Goal: Task Accomplishment & Management: Manage account settings

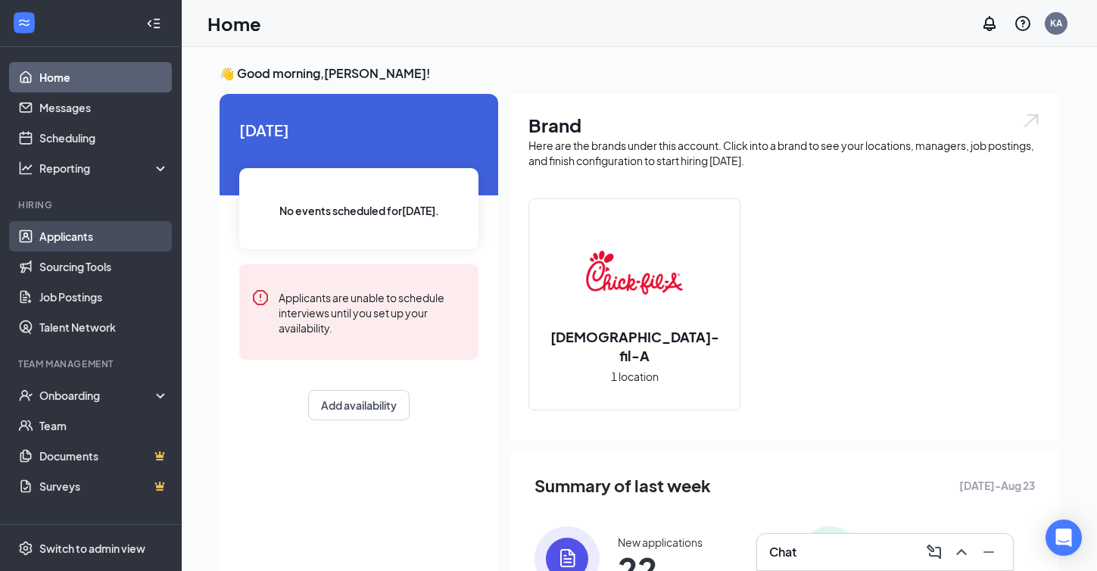
click at [67, 236] on link "Applicants" at bounding box center [103, 236] width 129 height 30
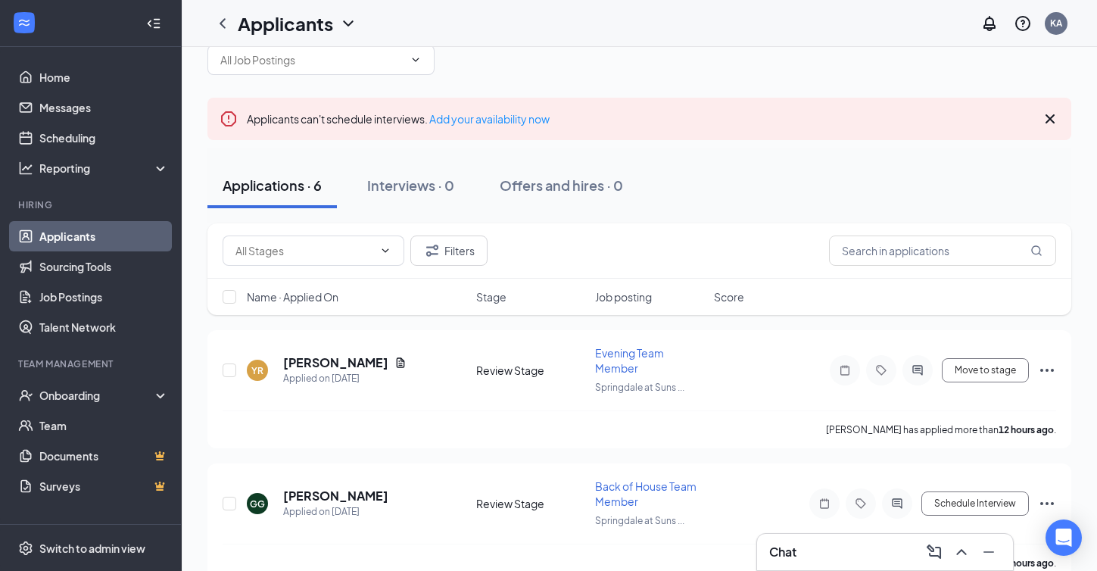
scroll to position [36, 0]
click at [1052, 118] on icon "Cross" at bounding box center [1050, 118] width 18 height 18
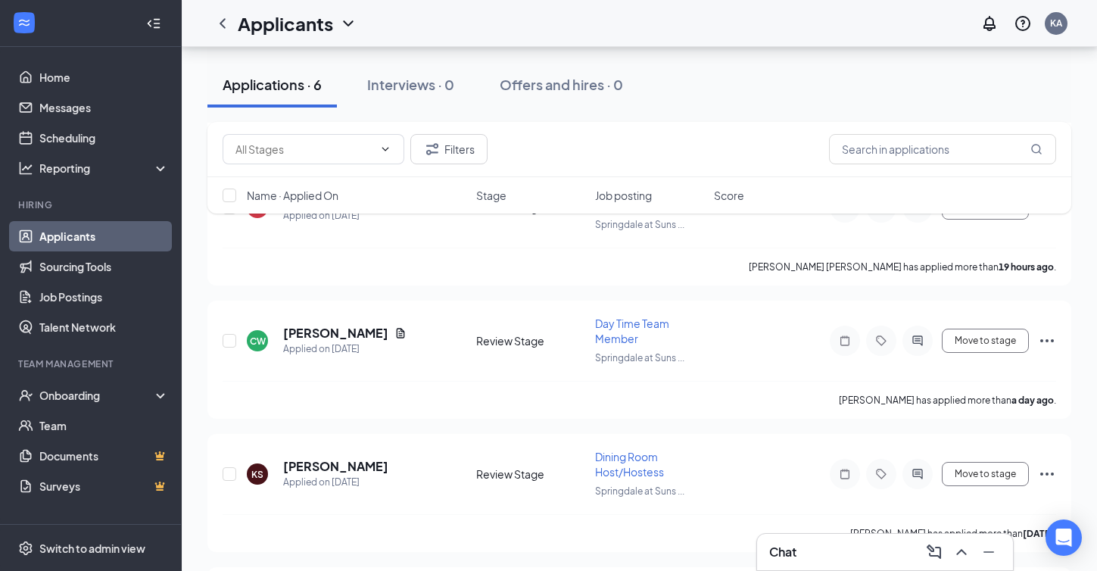
scroll to position [590, 0]
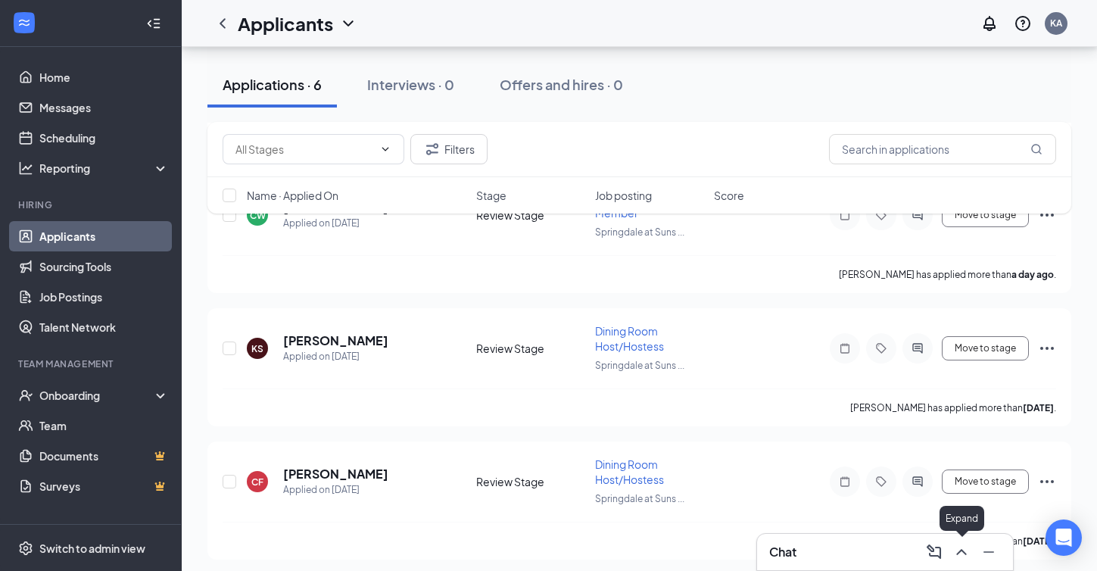
click at [967, 555] on icon "ChevronUp" at bounding box center [961, 552] width 18 height 18
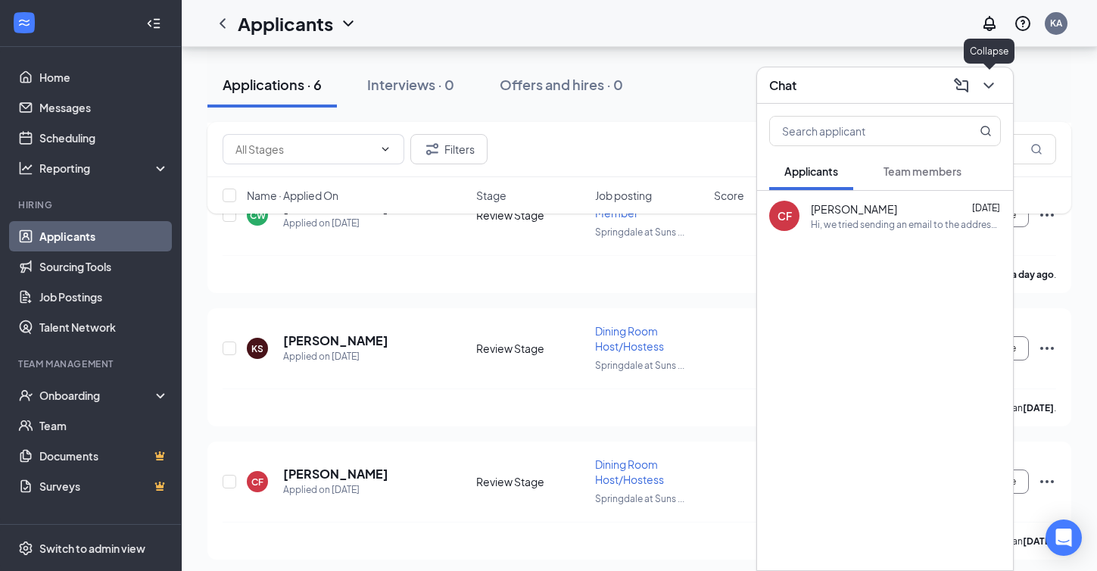
click at [995, 83] on icon "ChevronDown" at bounding box center [988, 85] width 18 height 18
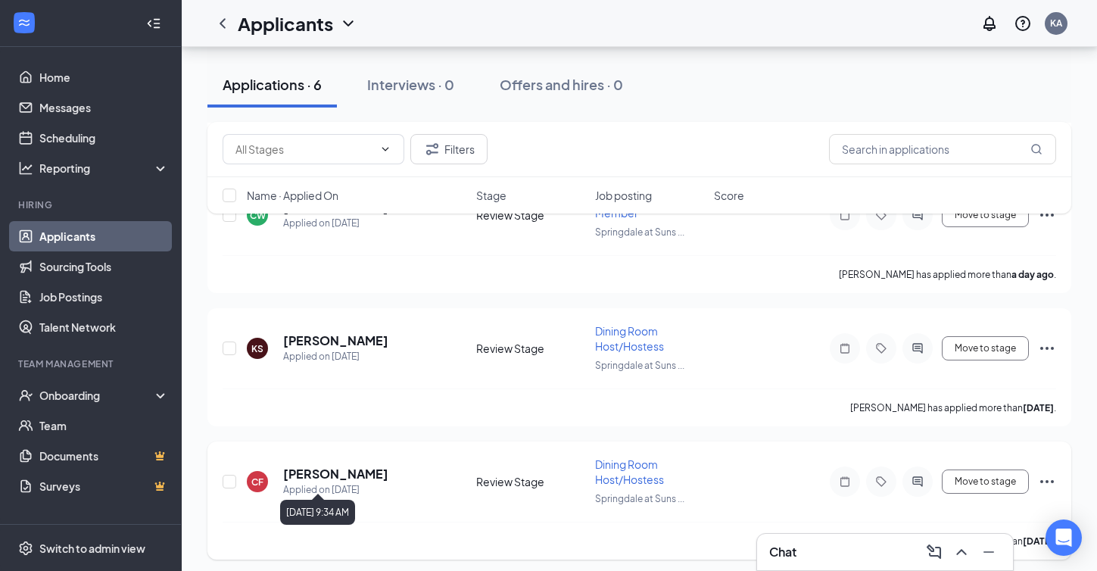
click at [332, 482] on div "Applied on Aug 23" at bounding box center [335, 489] width 105 height 15
click at [322, 467] on h5 "Cynthia Fernandez" at bounding box center [335, 474] width 105 height 17
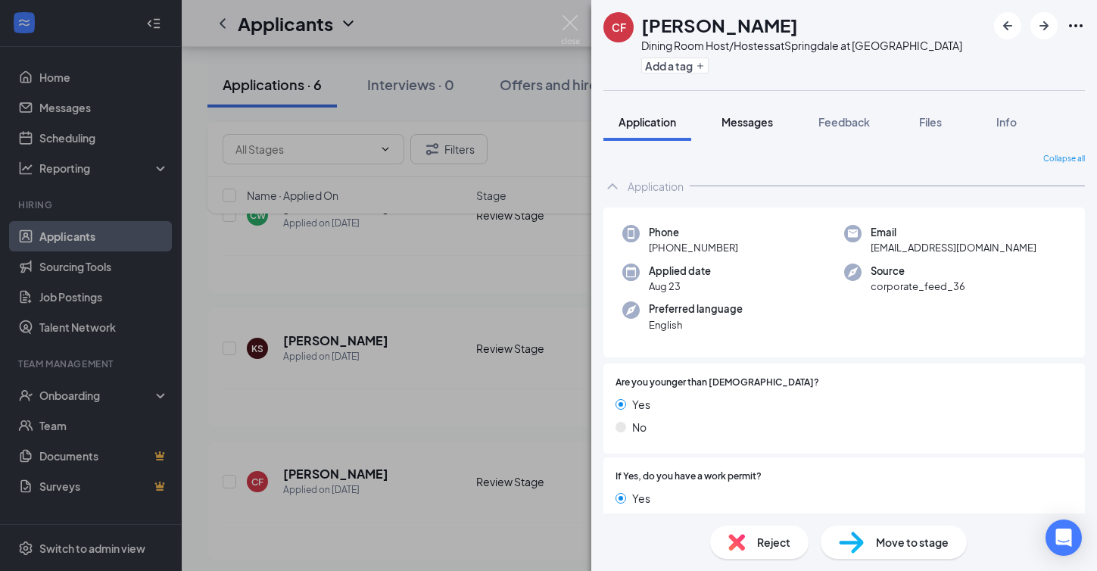
click at [749, 125] on span "Messages" at bounding box center [746, 122] width 51 height 14
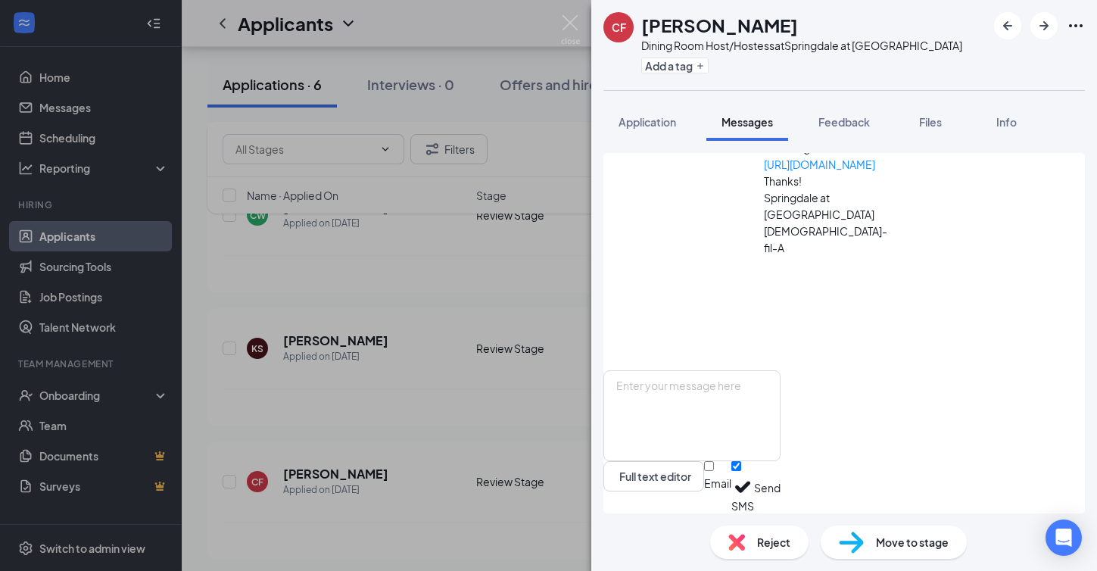
scroll to position [166, 0]
click at [574, 24] on img at bounding box center [570, 30] width 19 height 30
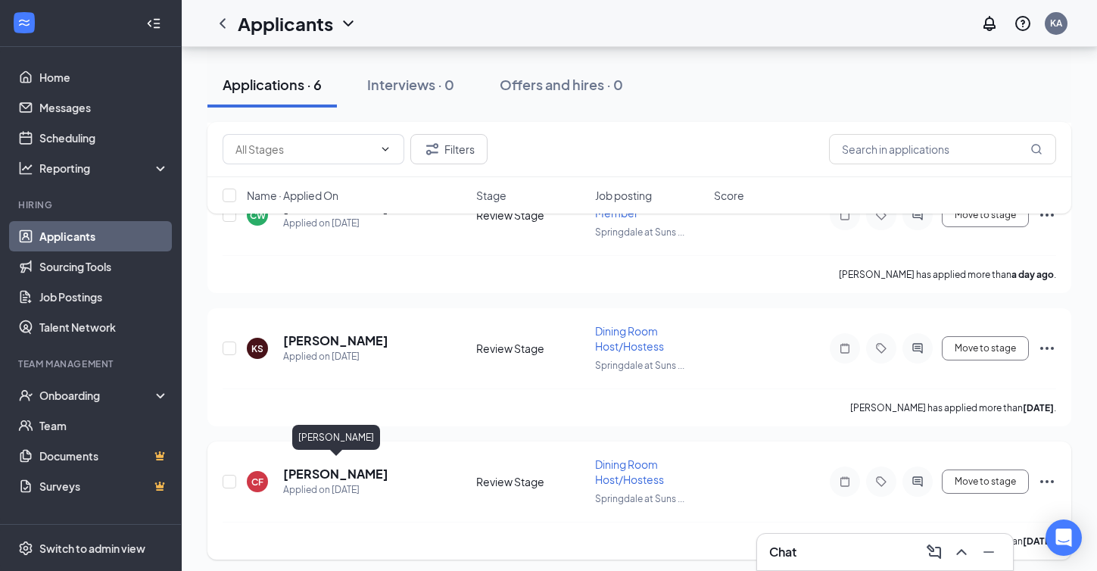
click at [322, 467] on h5 "Cynthia Fernandez" at bounding box center [335, 474] width 105 height 17
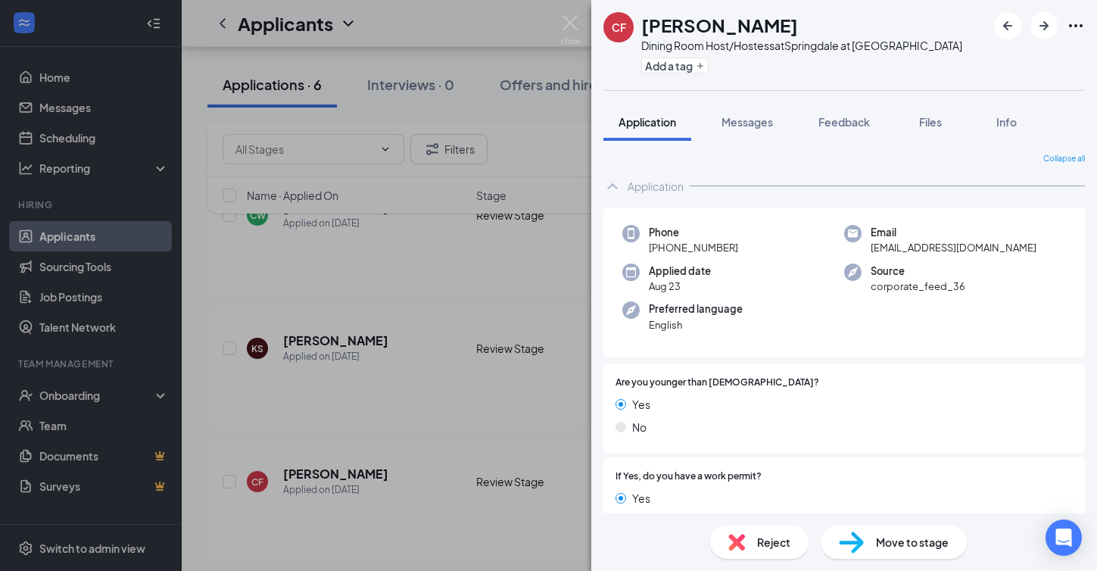
click at [786, 549] on span "Reject" at bounding box center [773, 542] width 33 height 17
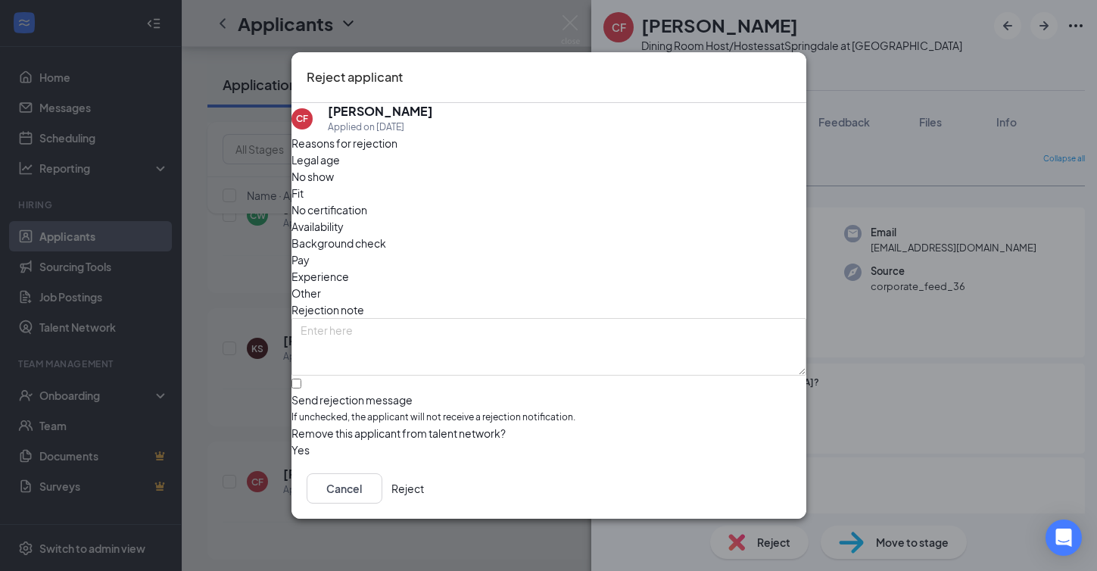
click at [424, 493] on button "Reject" at bounding box center [407, 488] width 33 height 30
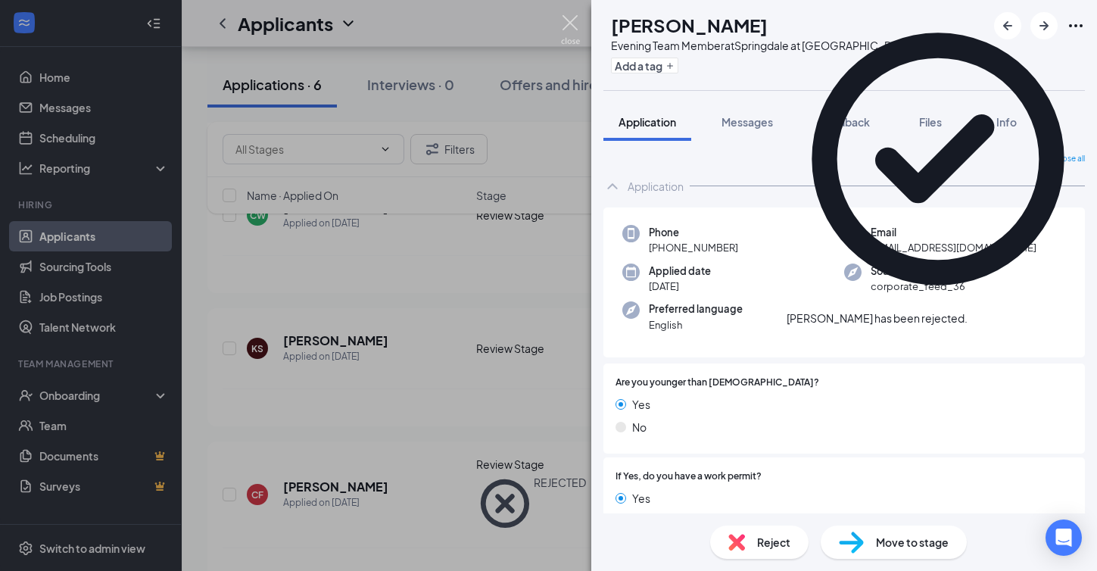
click at [571, 23] on img at bounding box center [570, 30] width 19 height 30
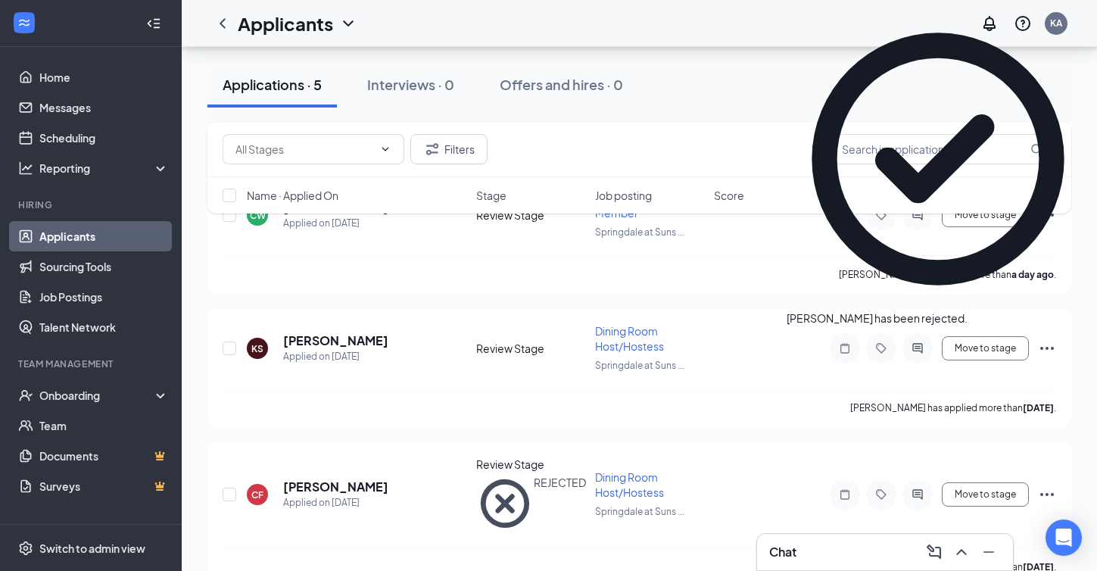
scroll to position [458, 0]
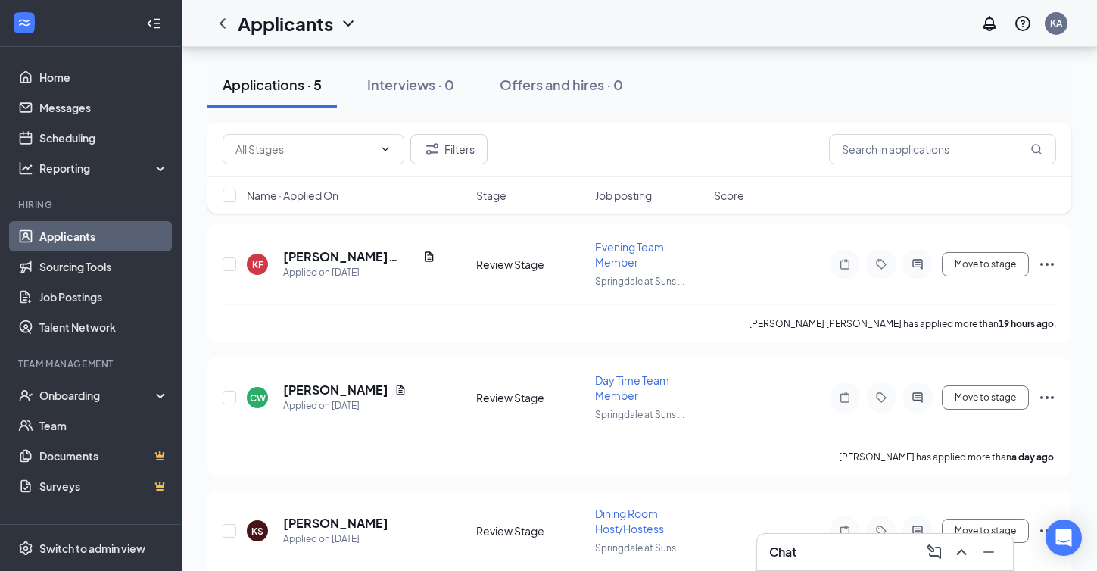
scroll to position [458, 0]
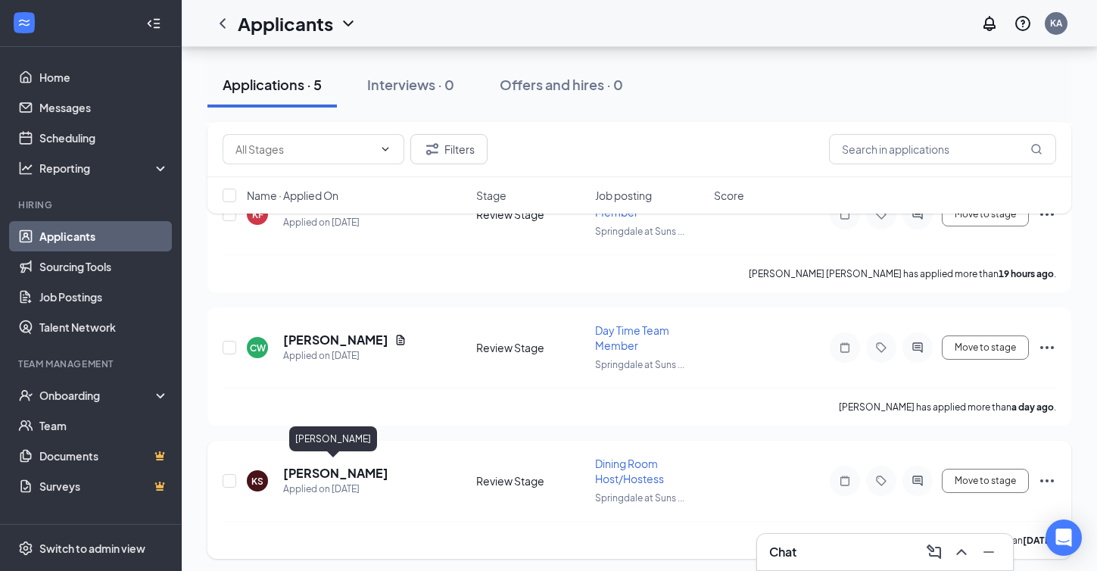
click at [300, 469] on h5 "[PERSON_NAME]" at bounding box center [335, 473] width 105 height 17
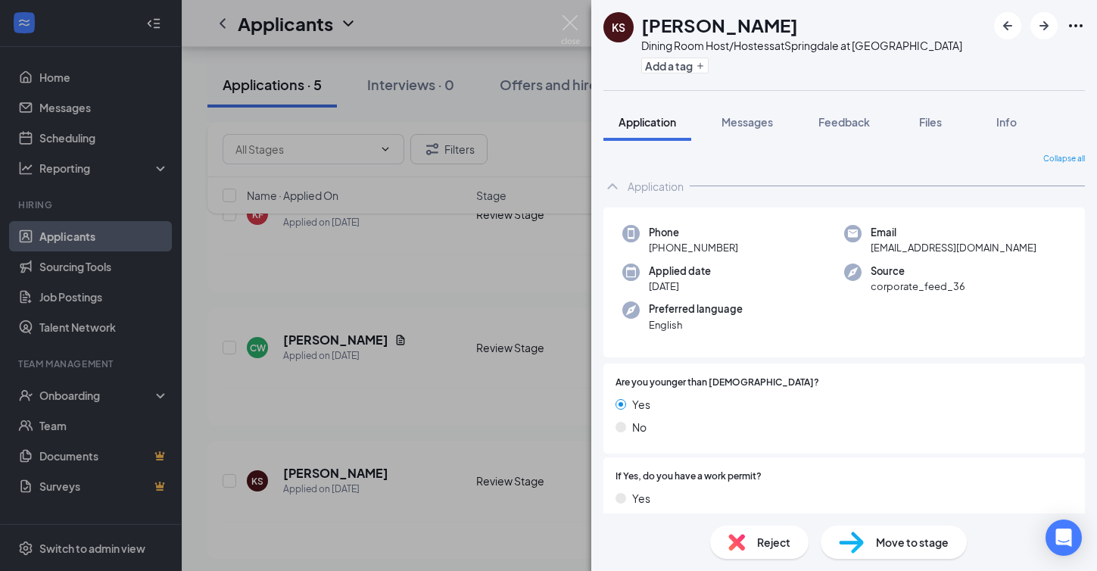
drag, startPoint x: 643, startPoint y: 26, endPoint x: 771, endPoint y: 20, distance: 128.8
click at [771, 20] on div "[PERSON_NAME]" at bounding box center [801, 25] width 321 height 26
copy h1 "Kaylyn Sandlin"
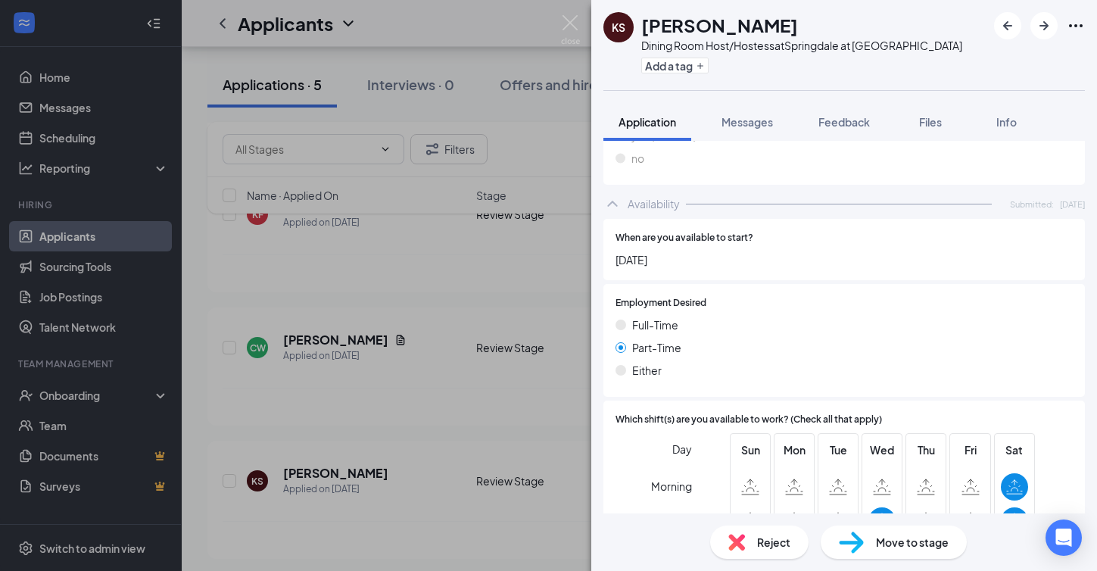
scroll to position [725, 0]
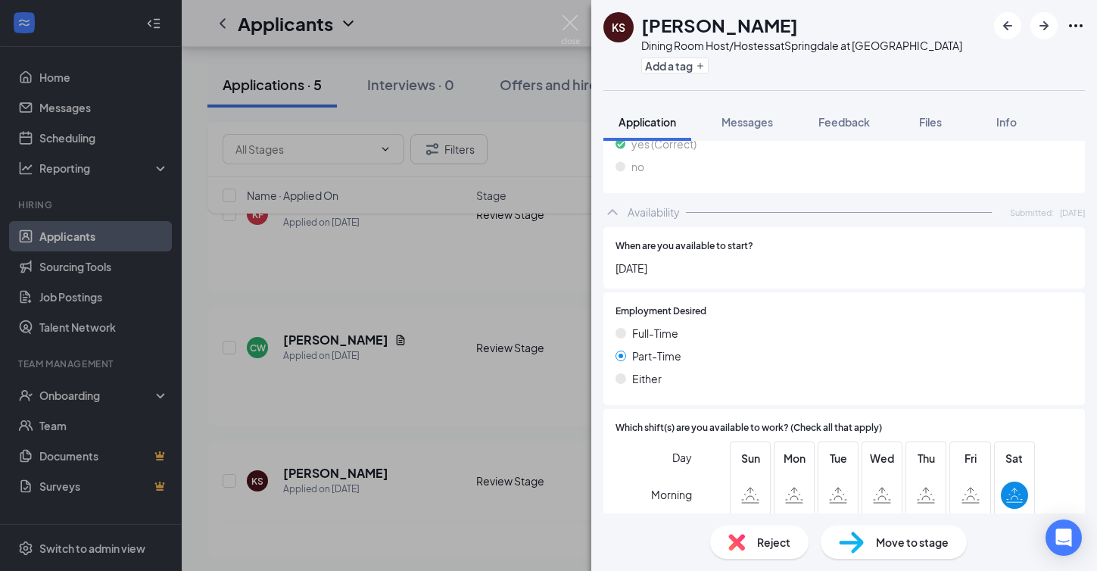
click at [760, 551] on div "Reject" at bounding box center [759, 541] width 98 height 33
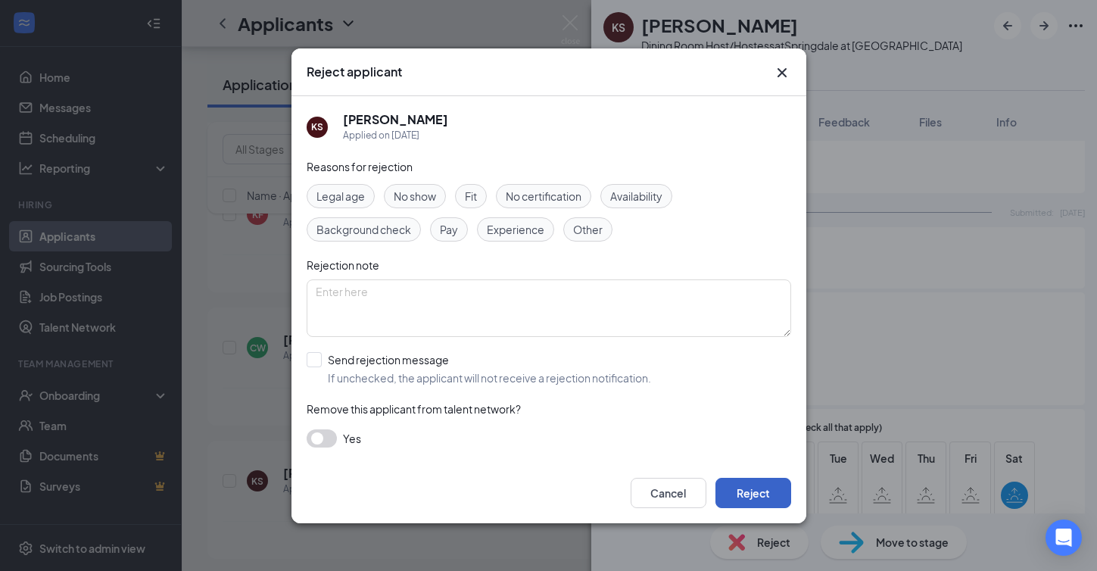
click at [749, 491] on button "Reject" at bounding box center [753, 493] width 76 height 30
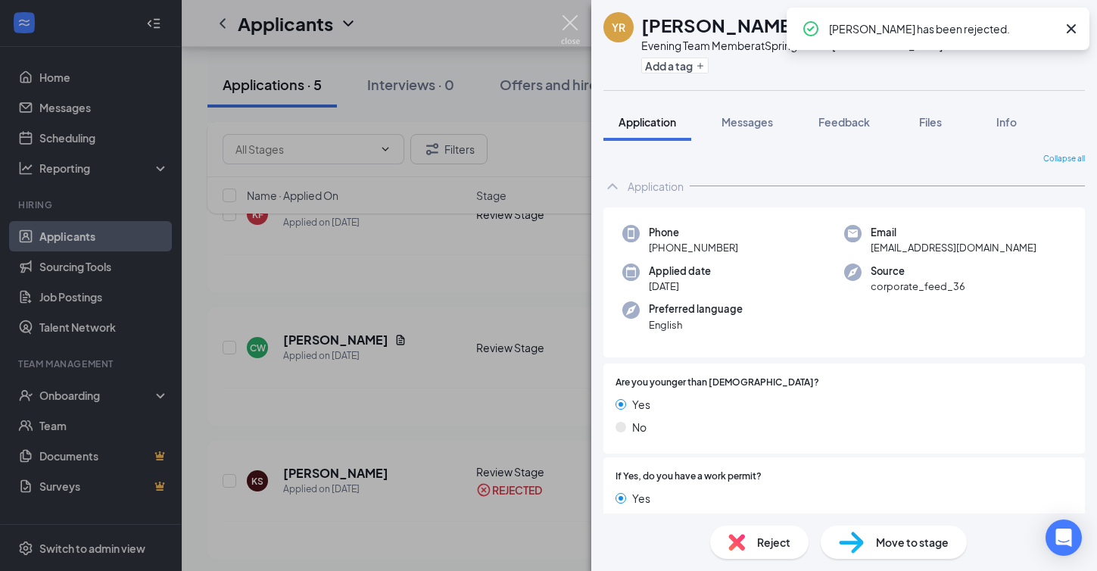
click at [567, 21] on img at bounding box center [570, 30] width 19 height 30
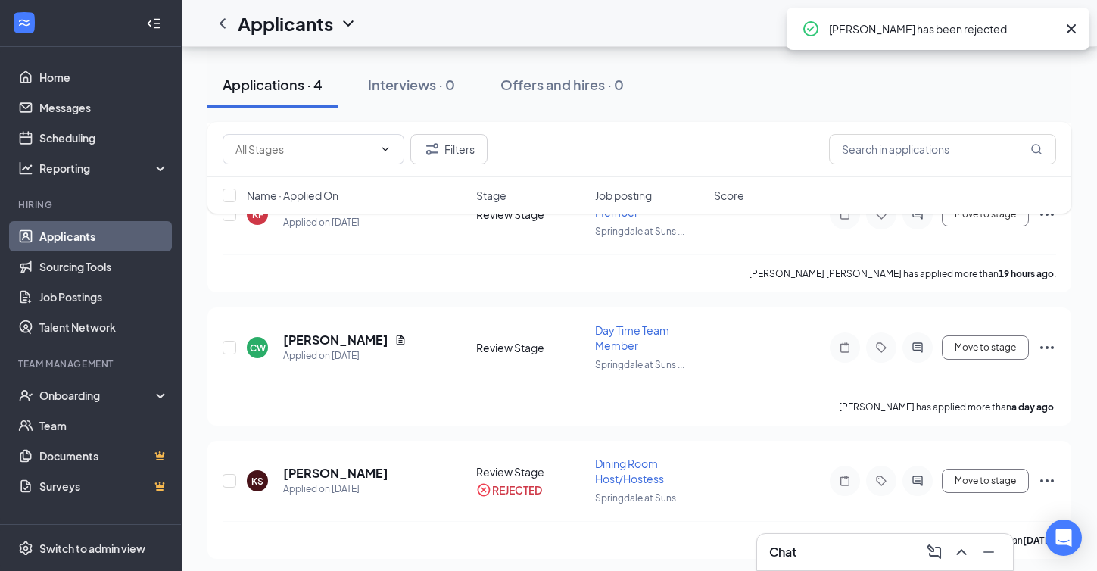
scroll to position [326, 0]
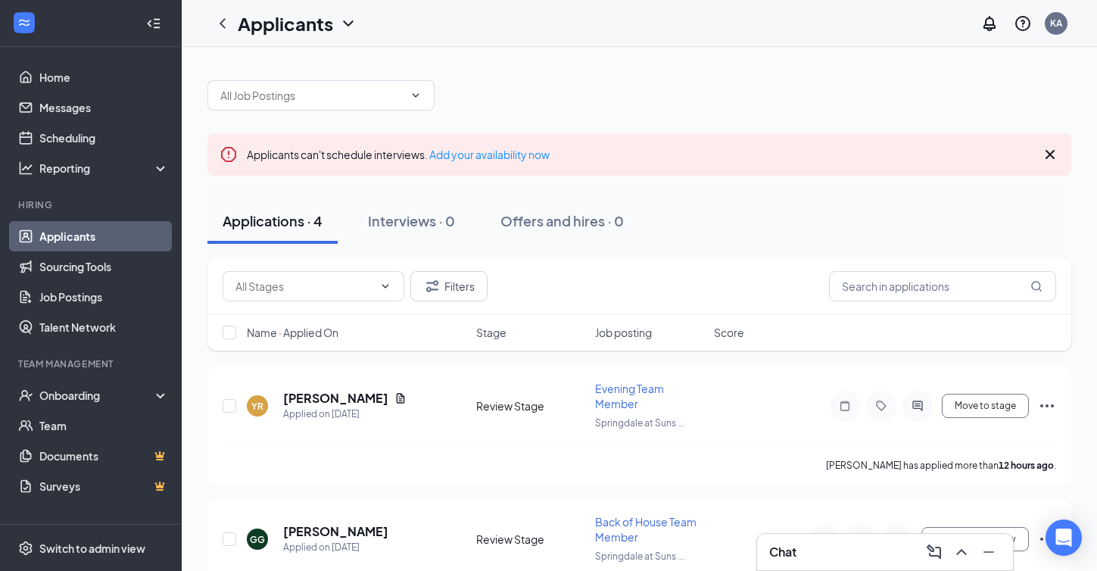
click at [1054, 154] on icon "Cross" at bounding box center [1050, 154] width 18 height 18
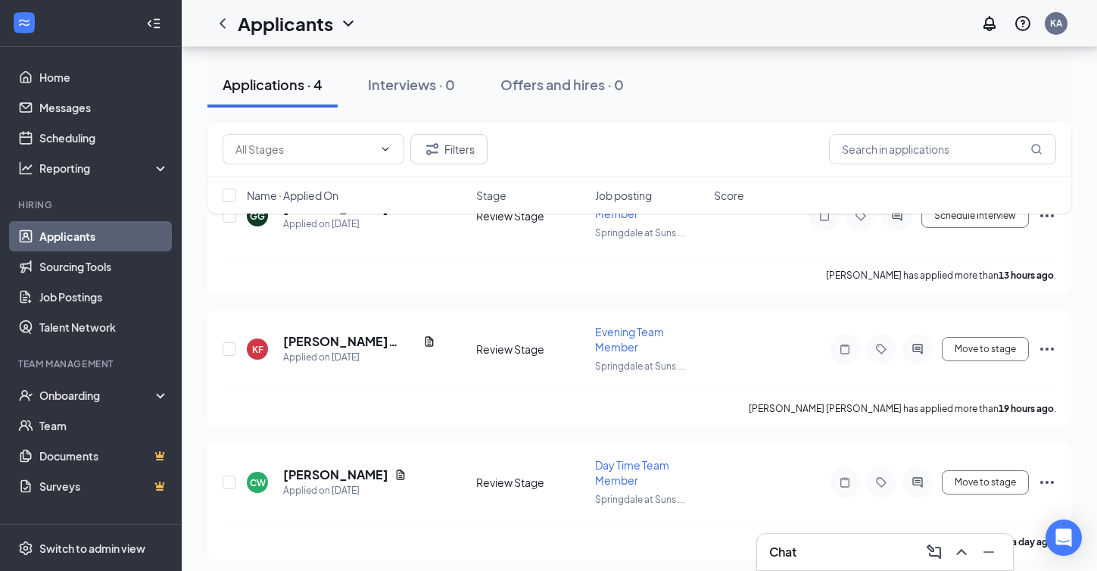
scroll to position [254, 0]
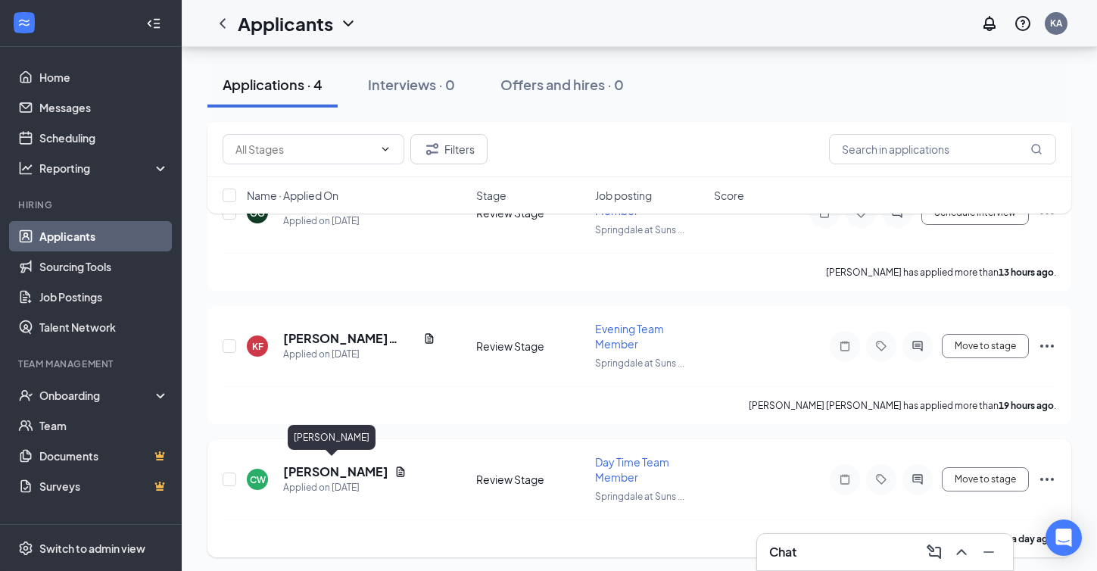
click at [324, 464] on h5 "[PERSON_NAME]" at bounding box center [335, 471] width 105 height 17
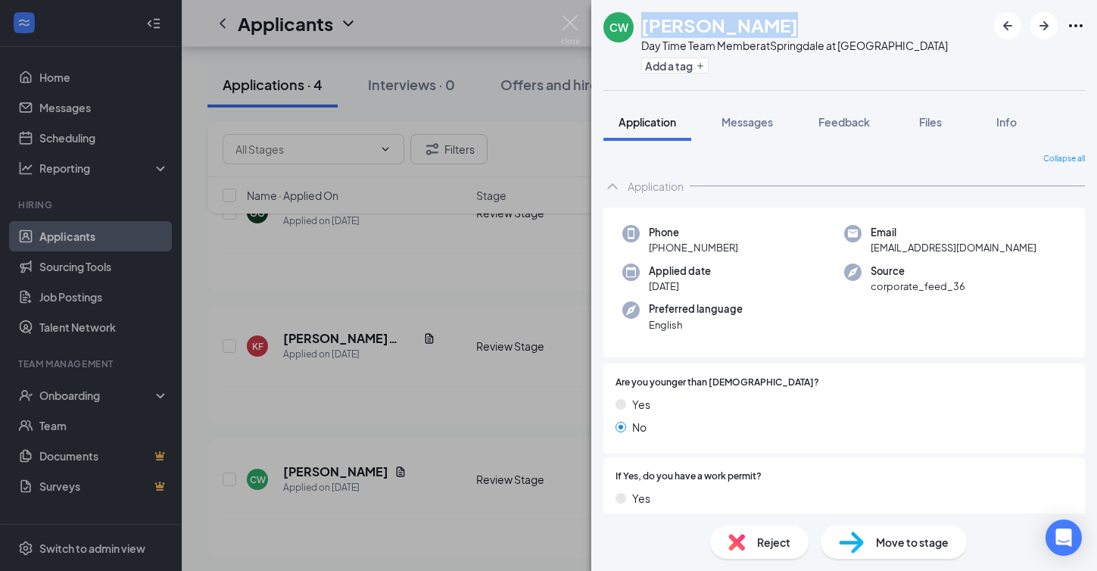
drag, startPoint x: 643, startPoint y: 23, endPoint x: 758, endPoint y: 23, distance: 115.1
click at [758, 23] on div "[PERSON_NAME]" at bounding box center [794, 25] width 307 height 26
copy h1 "[PERSON_NAME]"
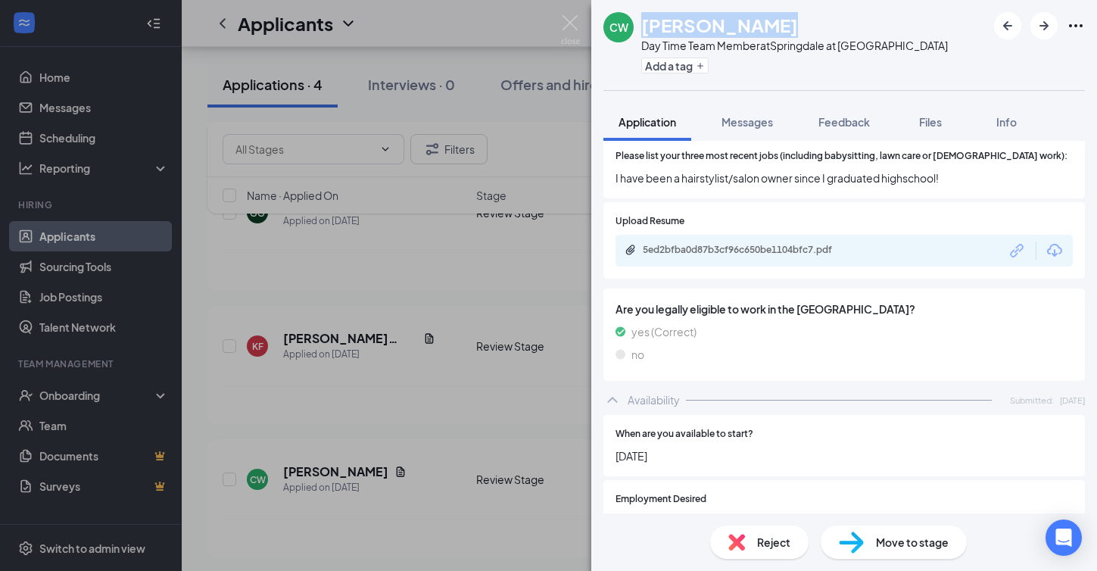
scroll to position [582, 0]
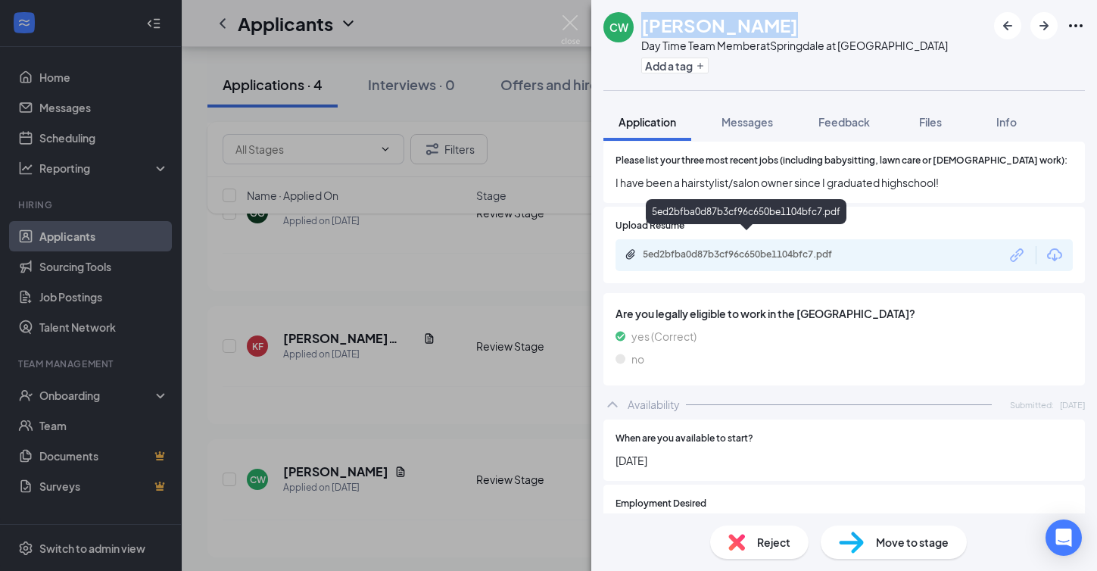
click at [735, 248] on div "5ed2bfba0d87b3cf96c650be1104bfc7.pdf" at bounding box center [749, 254] width 212 height 12
click at [574, 26] on img at bounding box center [570, 30] width 19 height 30
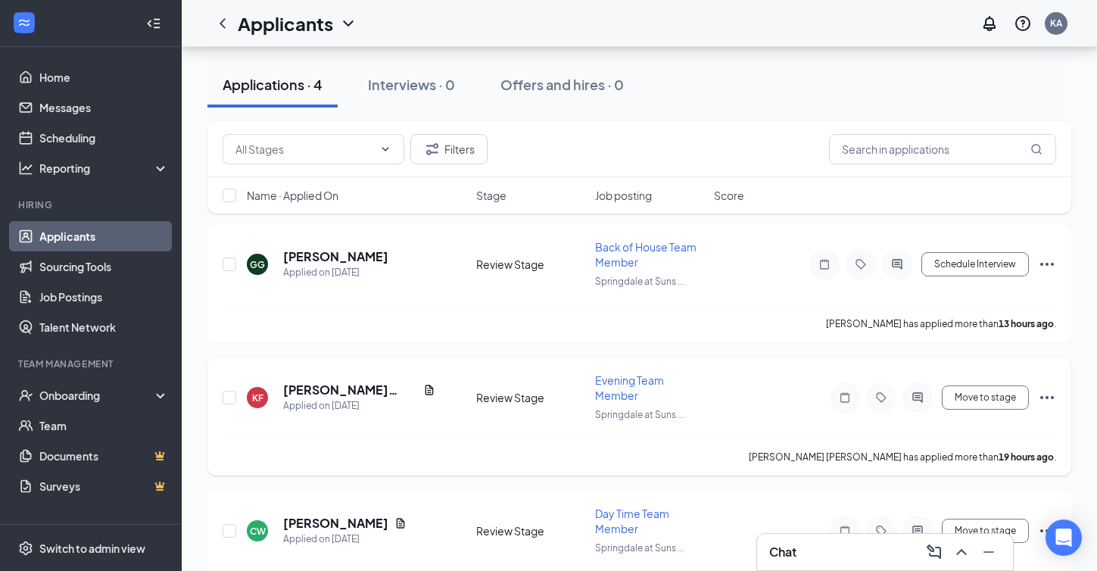
scroll to position [201, 0]
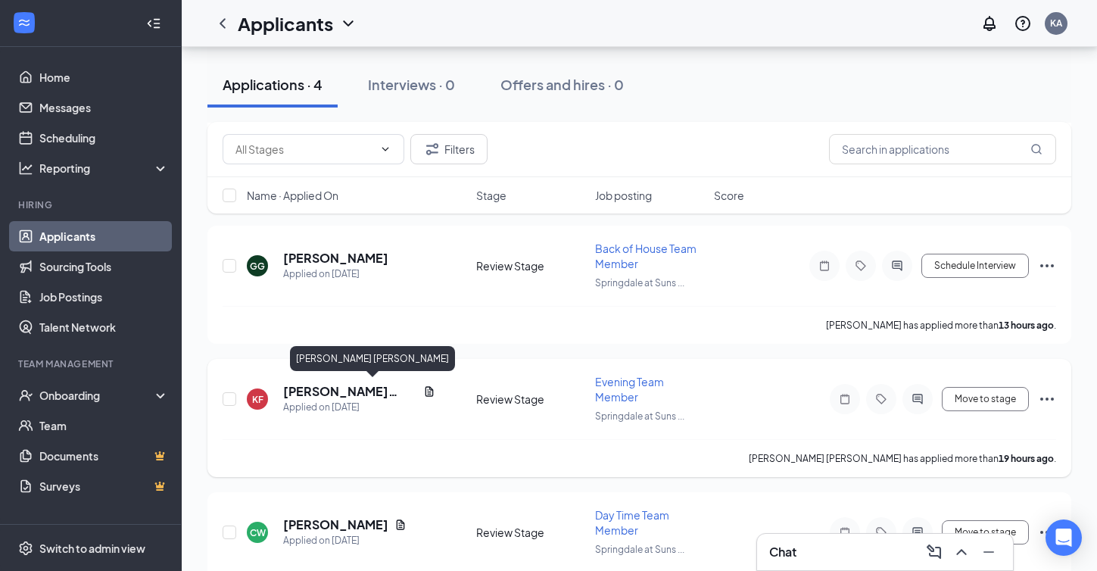
click at [335, 391] on h5 "[PERSON_NAME] [PERSON_NAME]" at bounding box center [350, 391] width 134 height 17
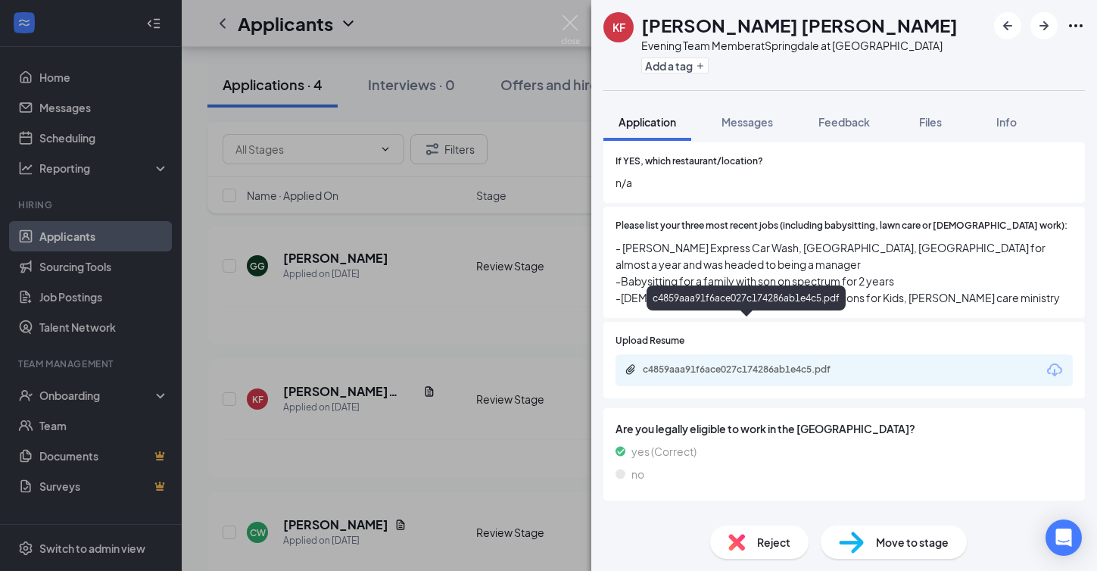
scroll to position [512, 0]
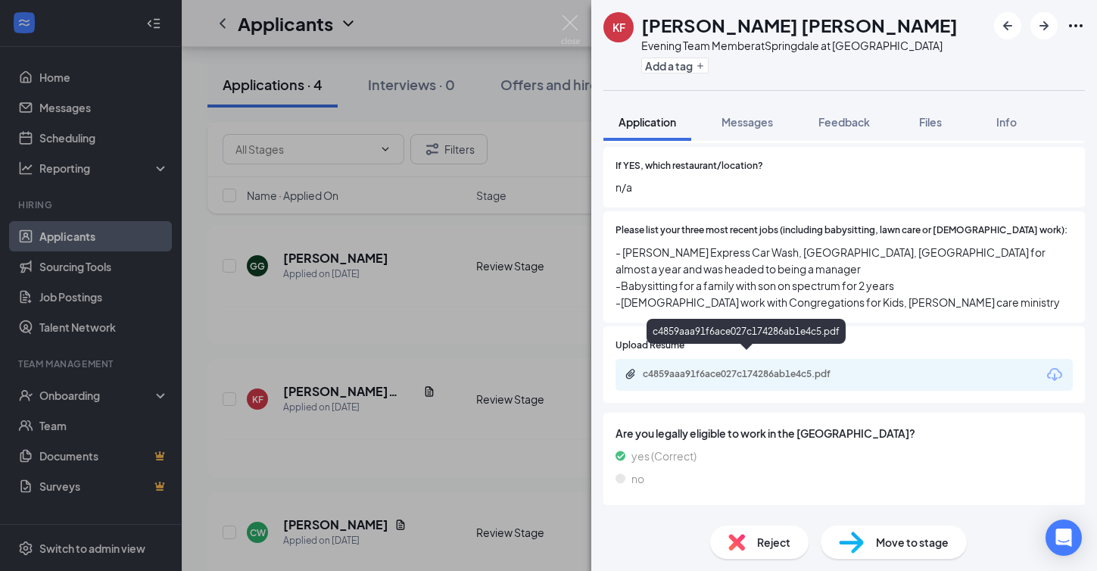
click at [727, 368] on div "c4859aaa91f6ace027c174286ab1e4c5.pdf" at bounding box center [749, 374] width 212 height 12
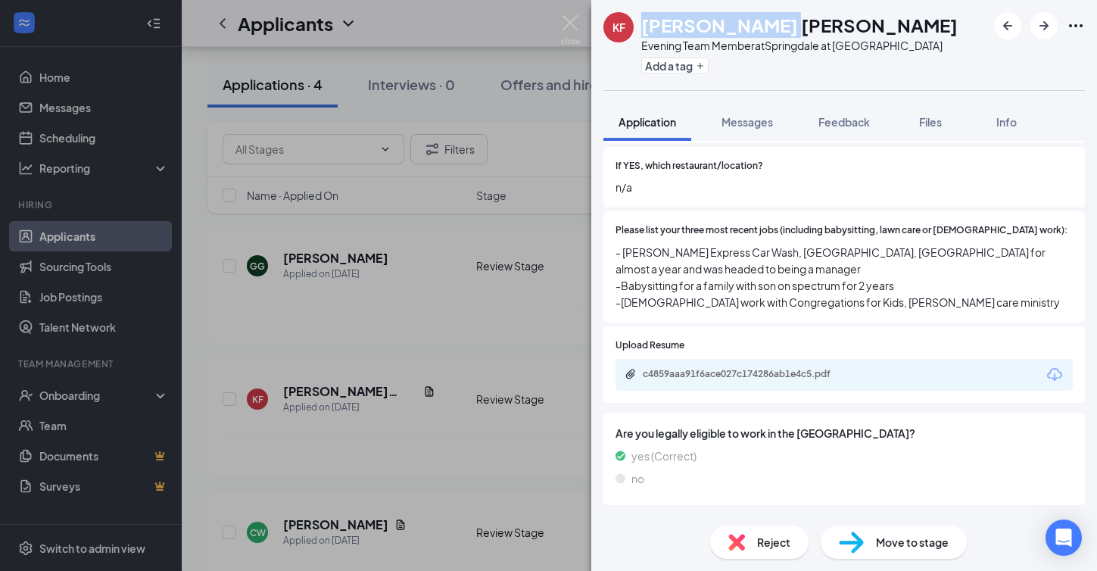
drag, startPoint x: 643, startPoint y: 26, endPoint x: 780, endPoint y: 21, distance: 137.1
click at [780, 21] on div "[PERSON_NAME] [PERSON_NAME]" at bounding box center [799, 25] width 316 height 26
copy h1 "[PERSON_NAME] [PERSON_NAME]"
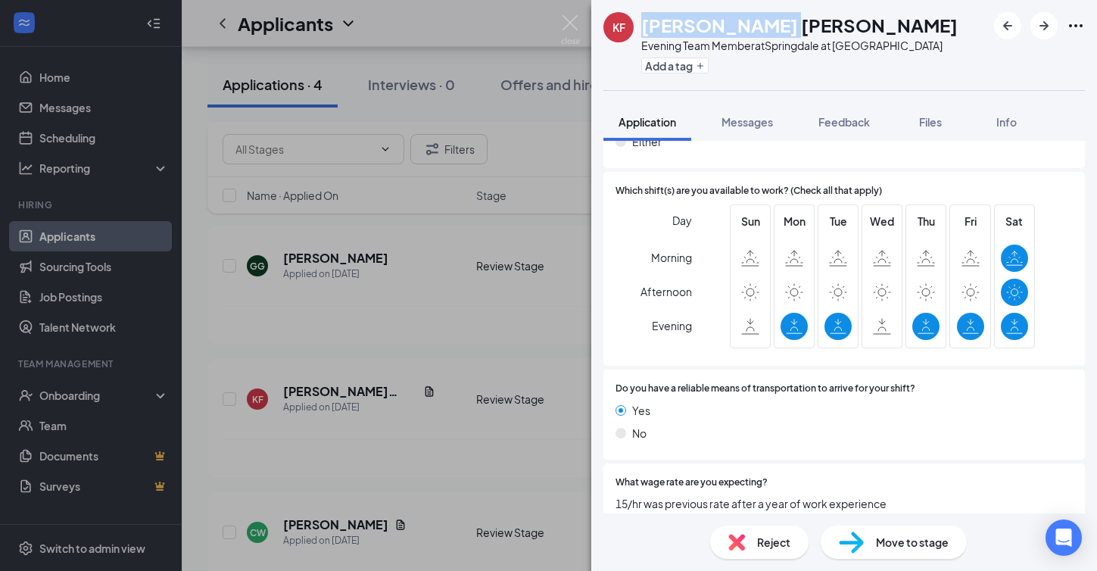
scroll to position [1055, 0]
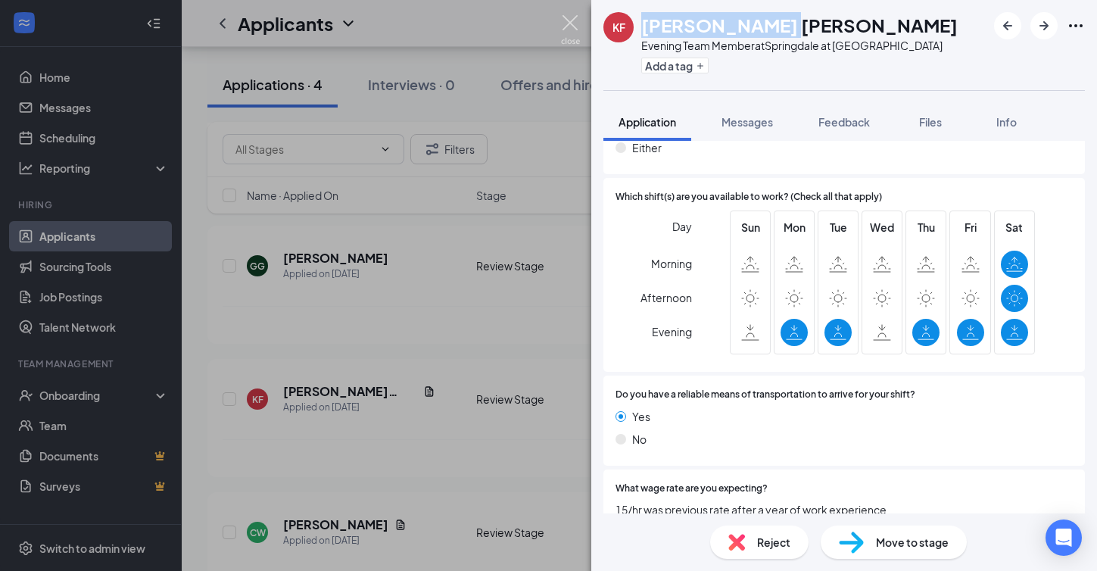
click at [576, 15] on img at bounding box center [570, 30] width 19 height 30
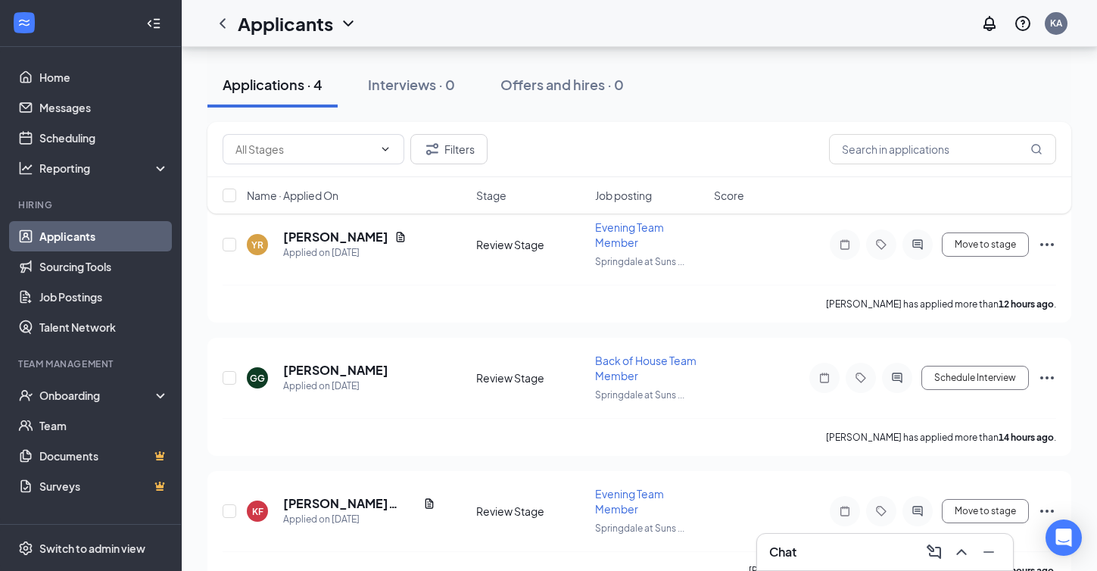
scroll to position [87, 0]
click at [339, 369] on h5 "GABRIEL GILETA" at bounding box center [335, 371] width 105 height 17
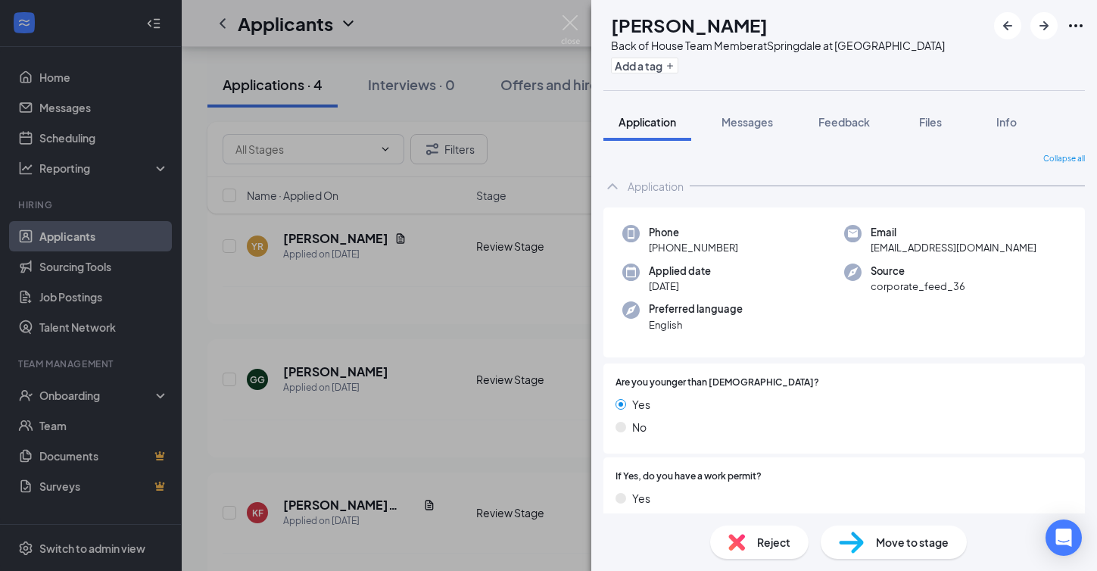
drag, startPoint x: 643, startPoint y: 21, endPoint x: 787, endPoint y: 18, distance: 143.8
click at [787, 18] on div "GABRIEL GILETA" at bounding box center [778, 25] width 334 height 26
copy h1 "GABRIEL GILETA"
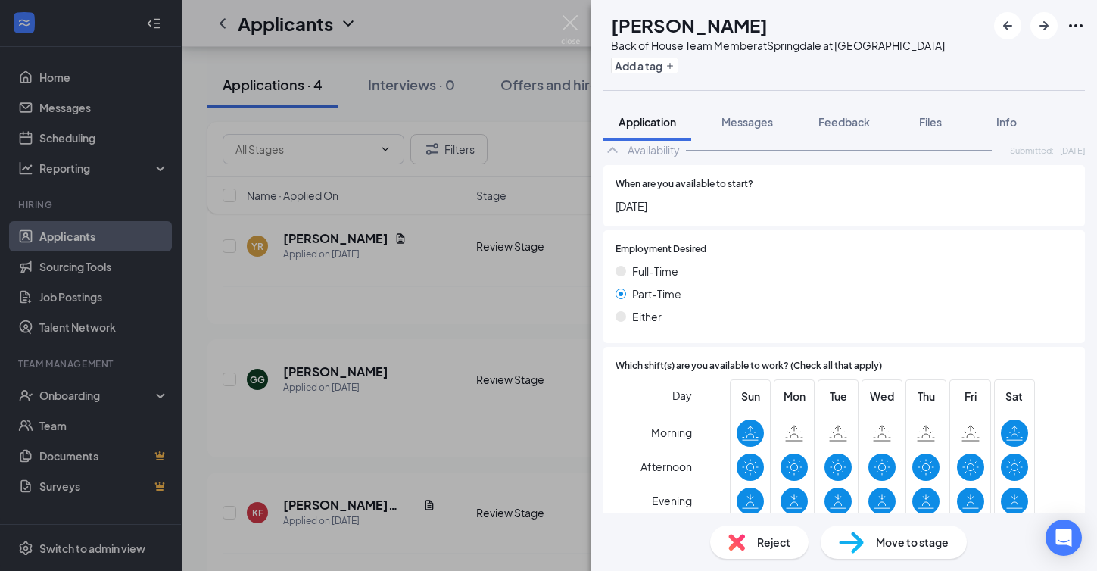
scroll to position [831, 0]
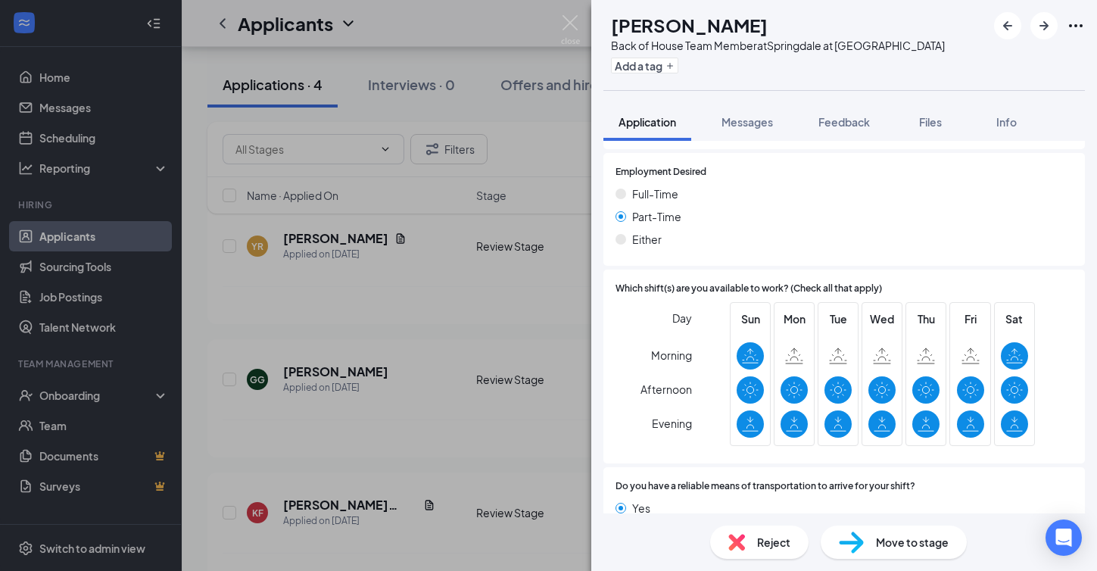
click at [771, 549] on span "Reject" at bounding box center [773, 542] width 33 height 17
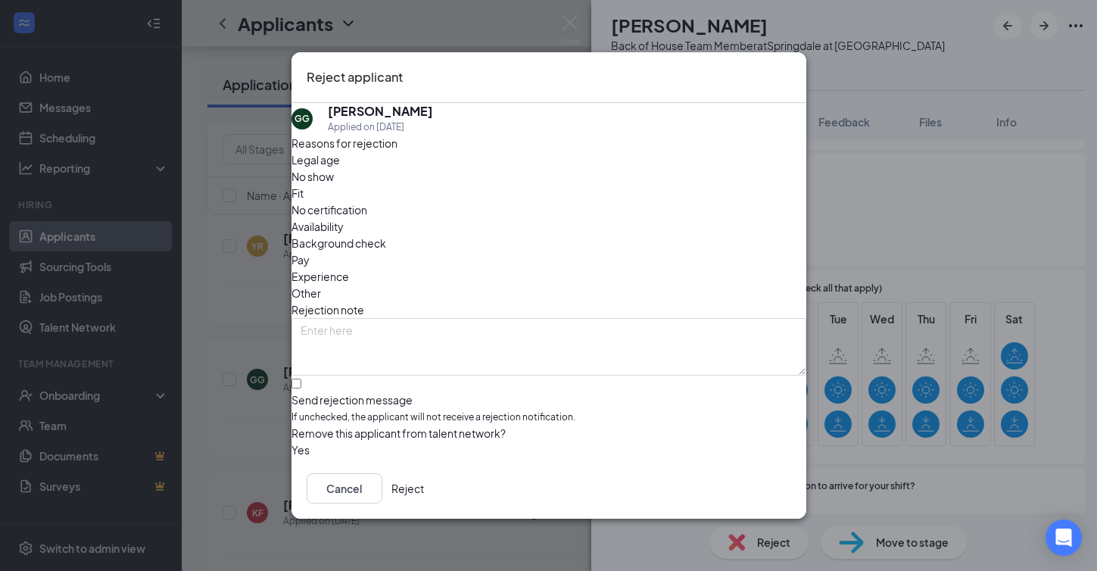
click at [424, 499] on button "Reject" at bounding box center [407, 488] width 33 height 30
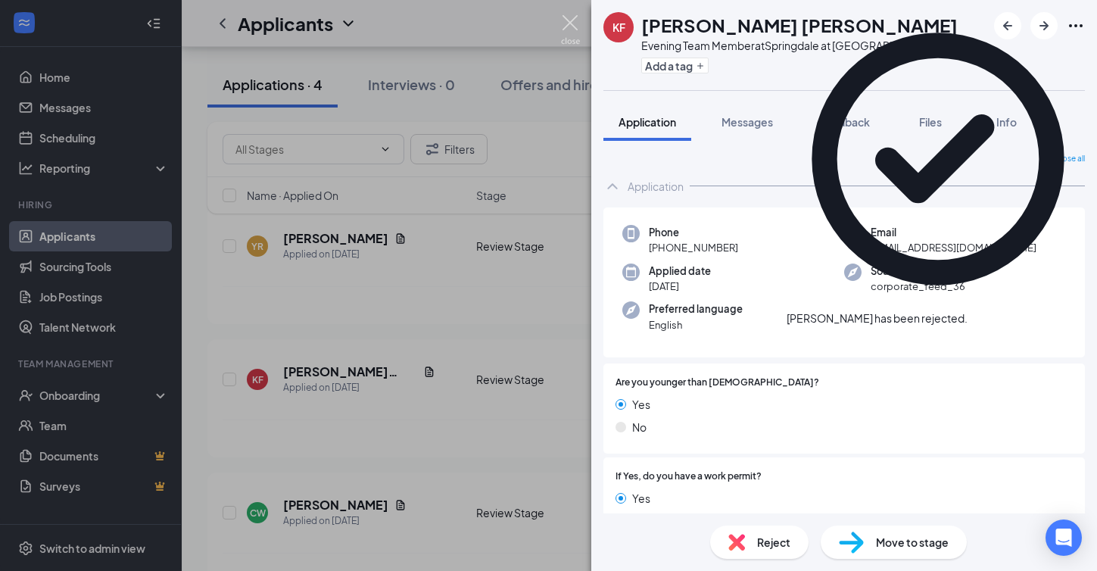
click at [571, 23] on img at bounding box center [570, 30] width 19 height 30
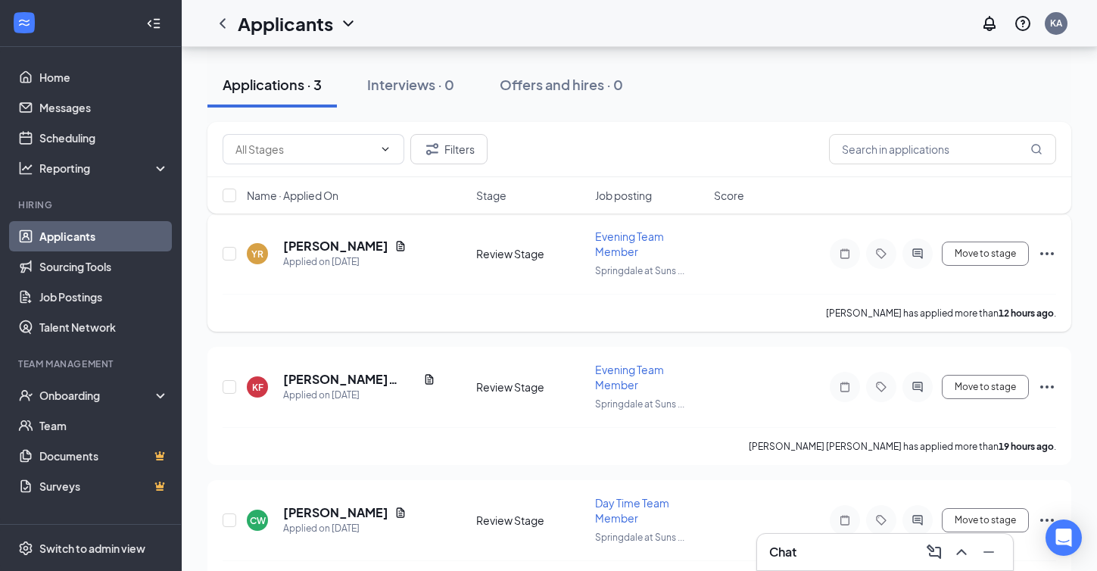
scroll to position [153, 0]
click at [319, 251] on h5 "[PERSON_NAME]" at bounding box center [335, 245] width 105 height 17
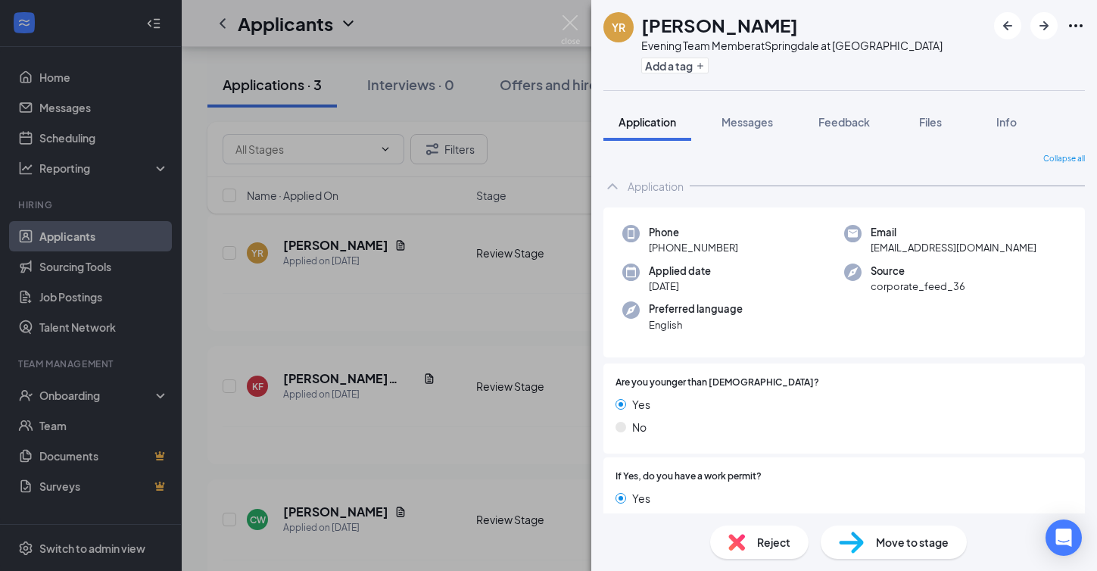
drag, startPoint x: 644, startPoint y: 24, endPoint x: 867, endPoint y: 23, distance: 223.3
click at [798, 23] on h1 "[PERSON_NAME]" at bounding box center [719, 25] width 157 height 26
copy h1 "[PERSON_NAME]"
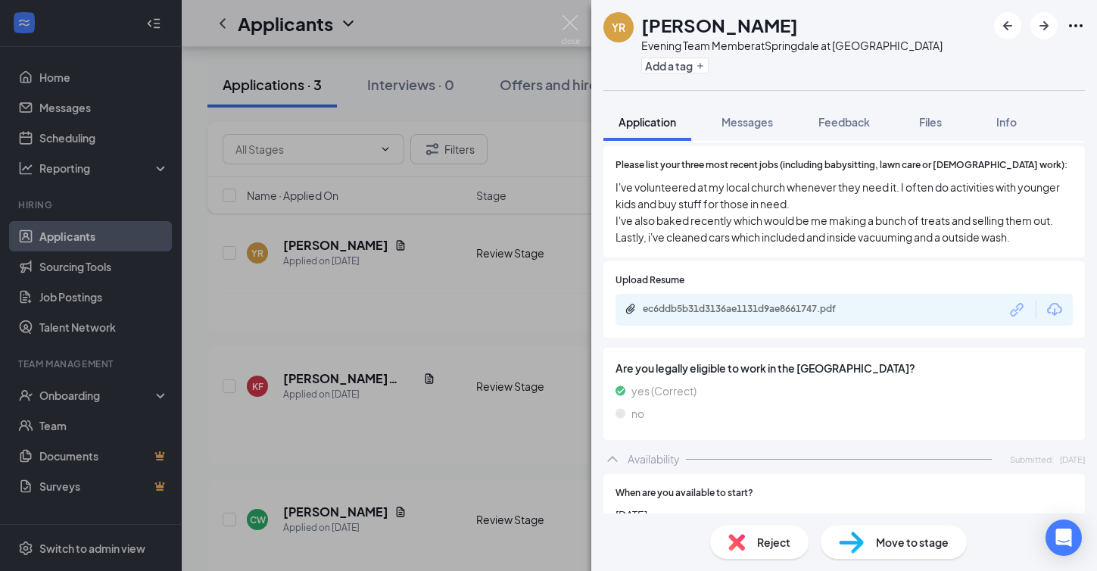
scroll to position [577, 0]
click at [724, 304] on div "ec6ddb5b31d3136ae1131d9ae8661747.pdf" at bounding box center [749, 310] width 212 height 12
click at [565, 20] on img at bounding box center [570, 30] width 19 height 30
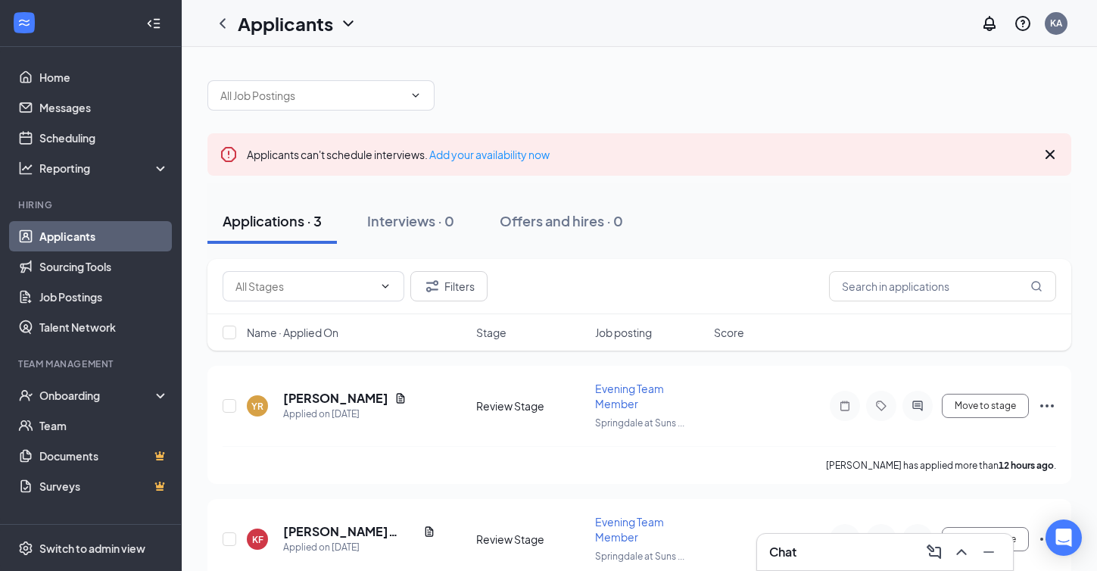
click at [60, 239] on link "Applicants" at bounding box center [103, 236] width 129 height 30
click at [456, 290] on button "Filters" at bounding box center [448, 286] width 77 height 30
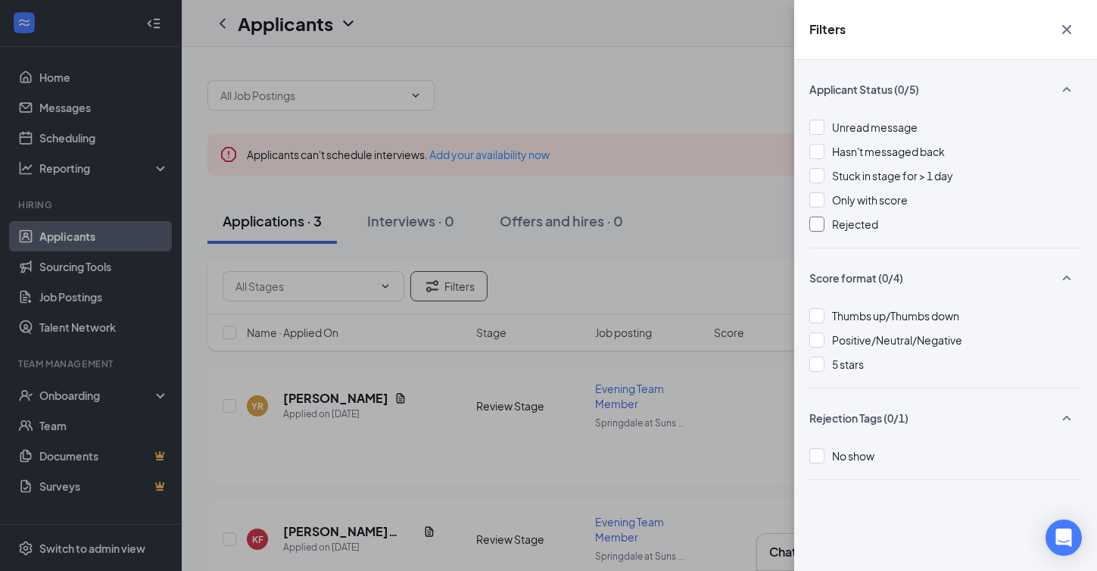
click at [818, 223] on div at bounding box center [816, 223] width 15 height 15
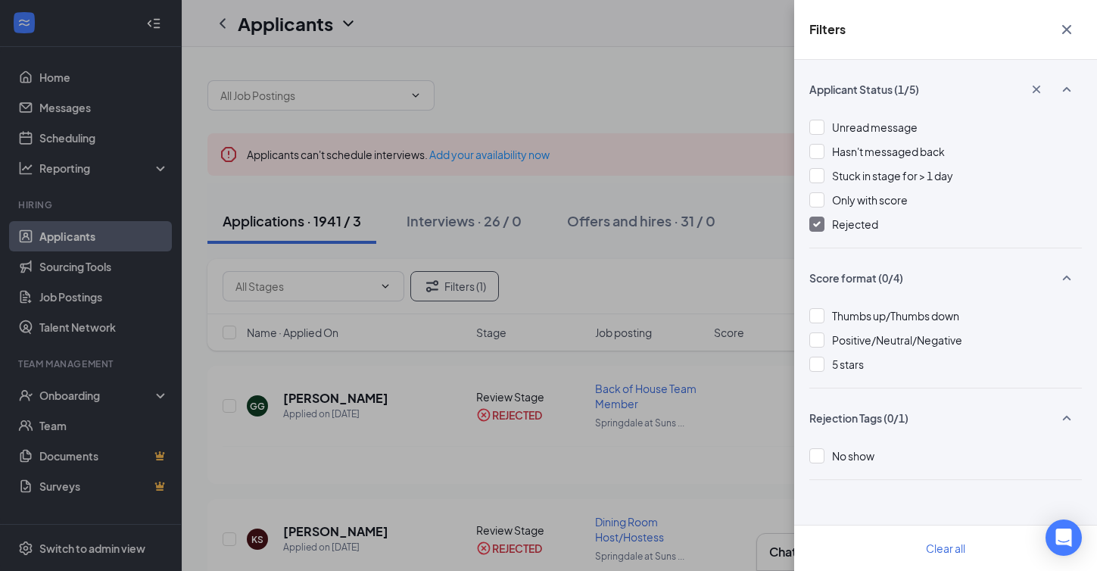
click at [1072, 33] on icon "Cross" at bounding box center [1066, 29] width 18 height 18
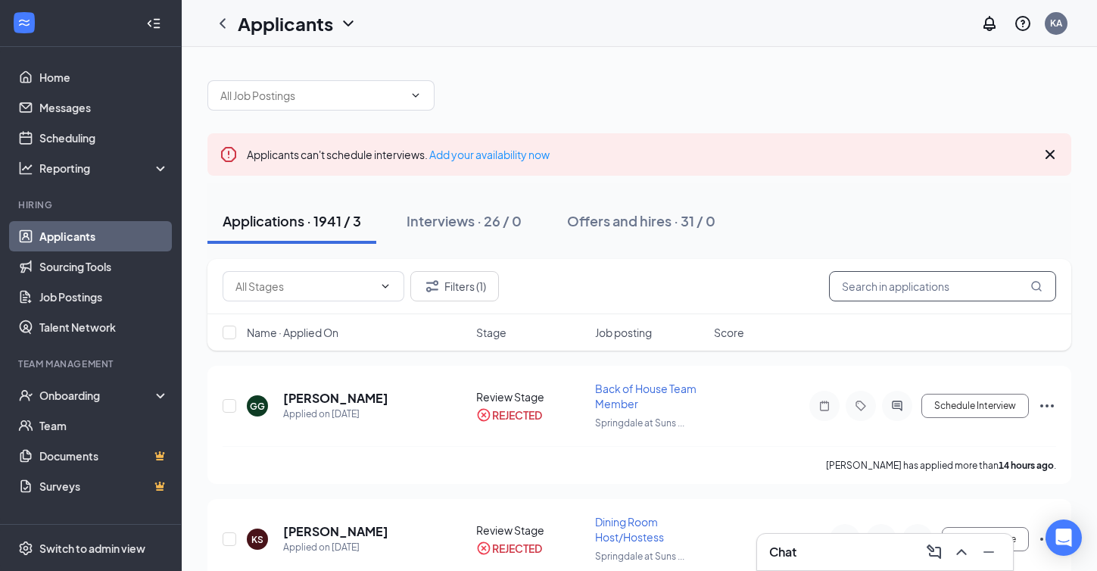
click at [905, 286] on input "text" at bounding box center [942, 286] width 227 height 30
paste input "[PERSON_NAME]"
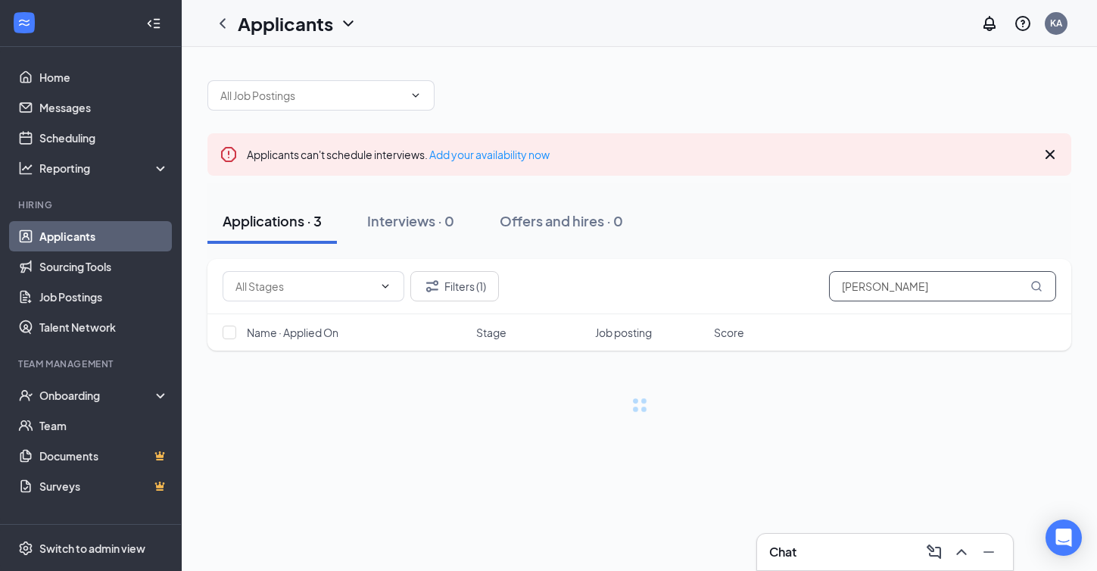
type input "[PERSON_NAME]"
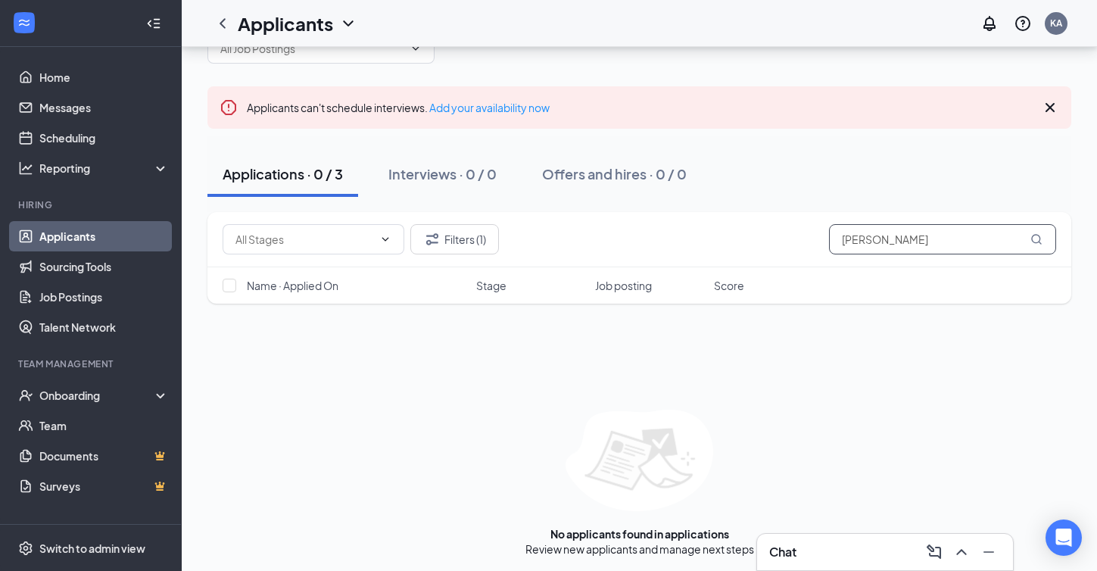
scroll to position [51, 0]
